Goal: Task Accomplishment & Management: Manage account settings

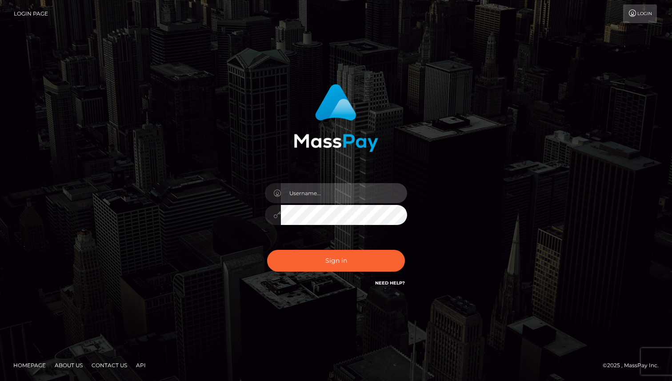
type input "rhai.club"
click at [312, 190] on input "rhai.club" at bounding box center [344, 193] width 126 height 20
click at [450, 158] on div "rhai.club Sign in" at bounding box center [336, 185] width 233 height 217
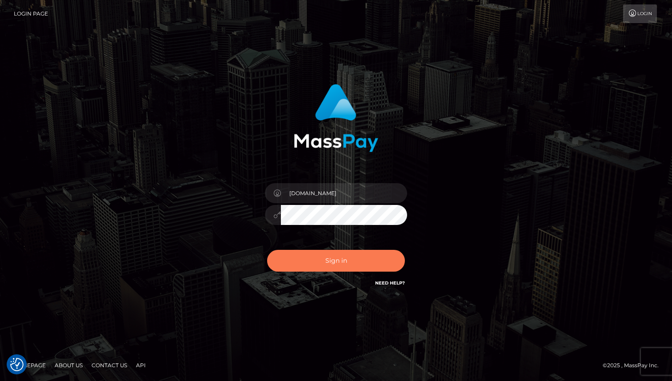
click at [343, 268] on button "Sign in" at bounding box center [336, 261] width 138 height 22
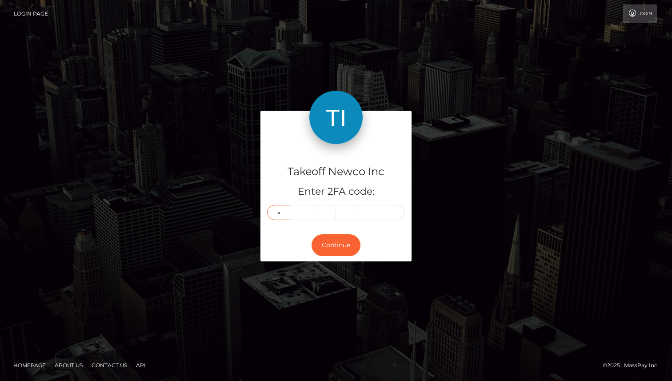
type input "0"
type input "1"
type input "2"
type input "9"
type input "4"
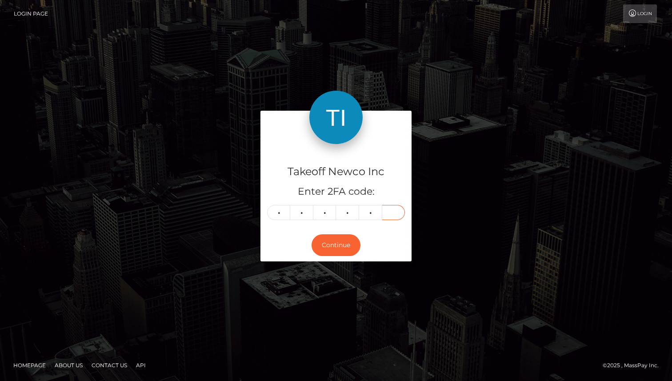
type input "0"
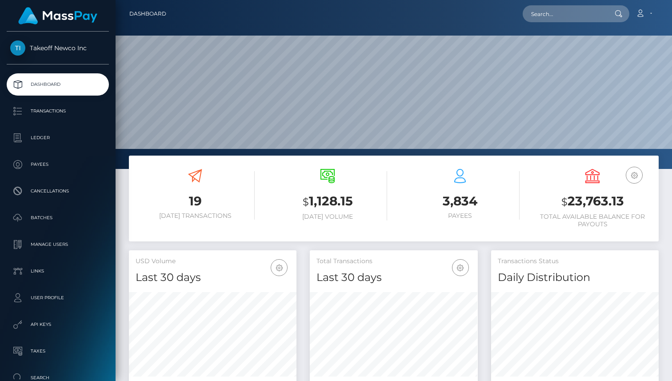
scroll to position [157, 168]
